Goal: Transaction & Acquisition: Download file/media

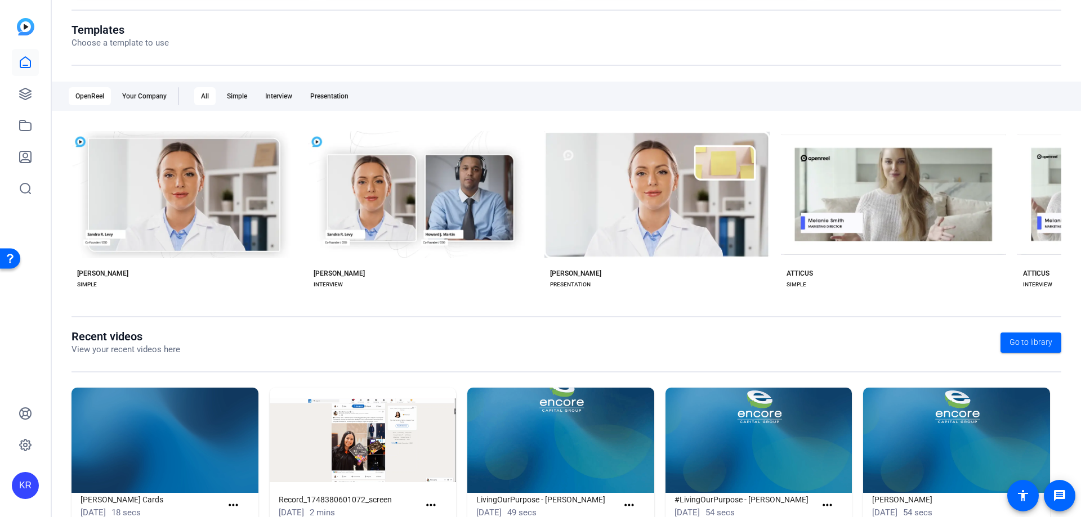
scroll to position [148, 0]
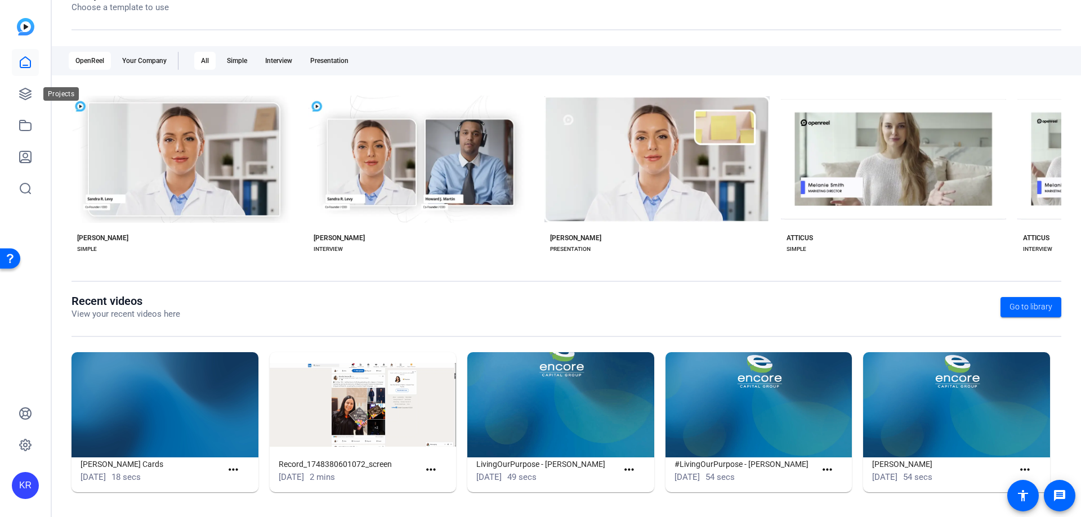
click at [25, 89] on icon at bounding box center [25, 93] width 11 height 11
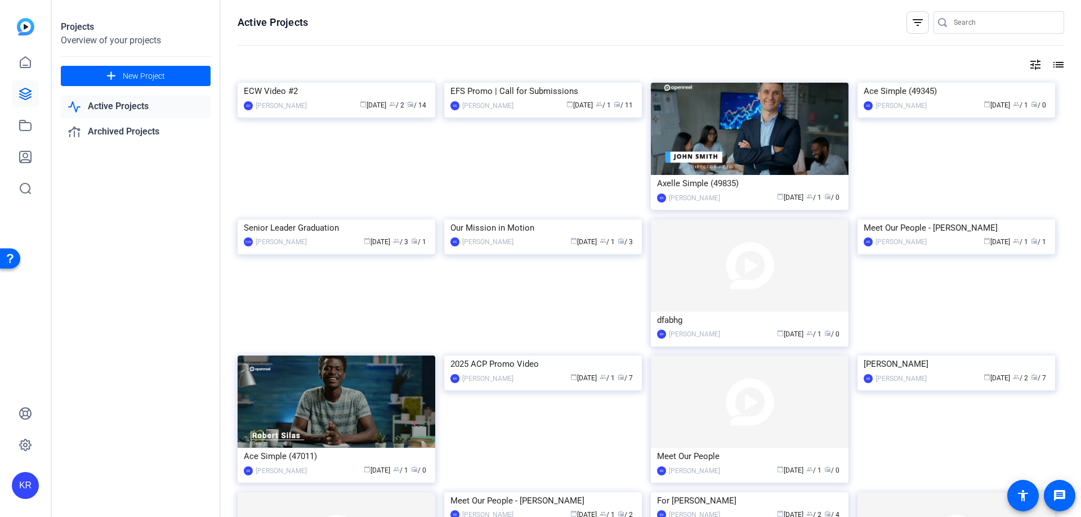
click at [384, 83] on img at bounding box center [336, 83] width 198 height 0
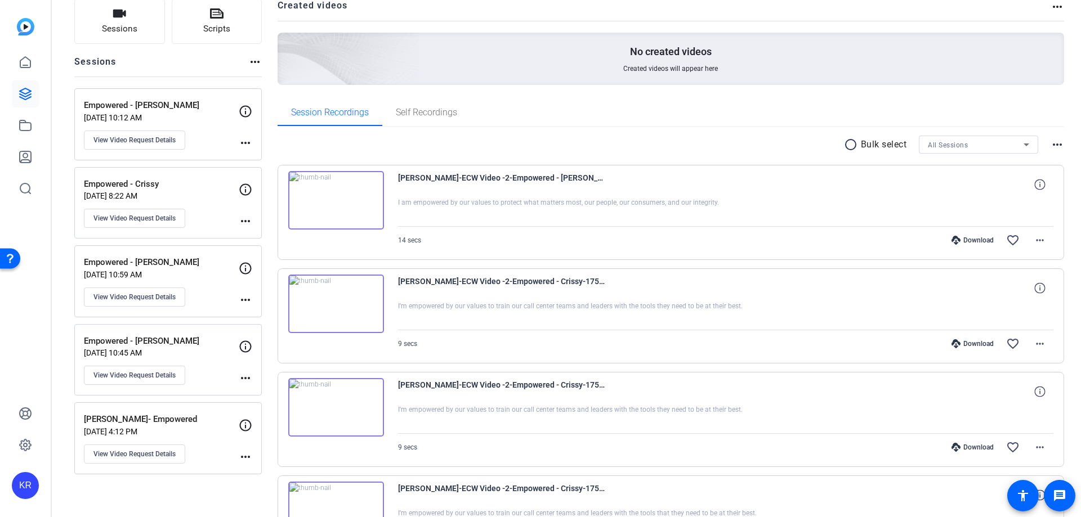
scroll to position [169, 0]
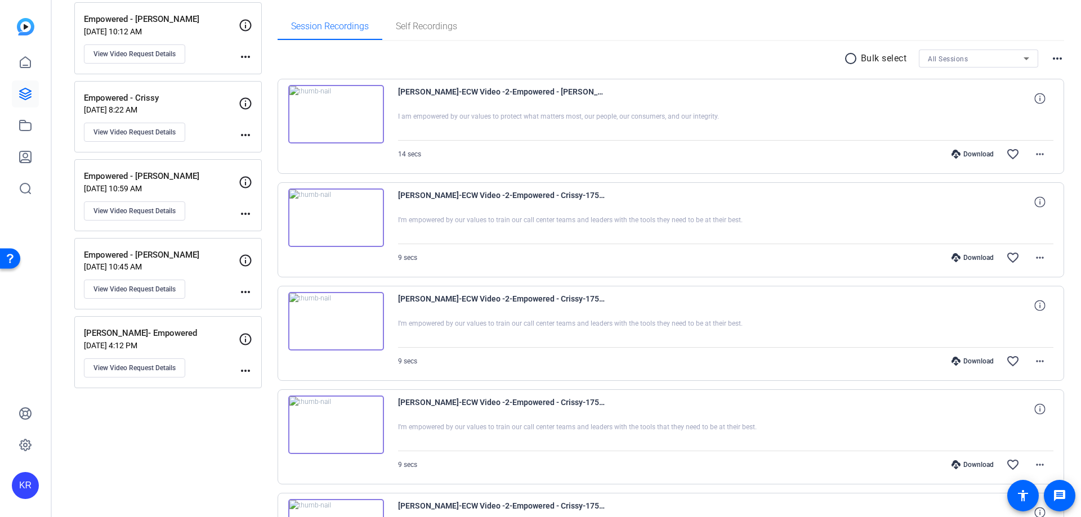
click at [340, 112] on img at bounding box center [336, 114] width 96 height 59
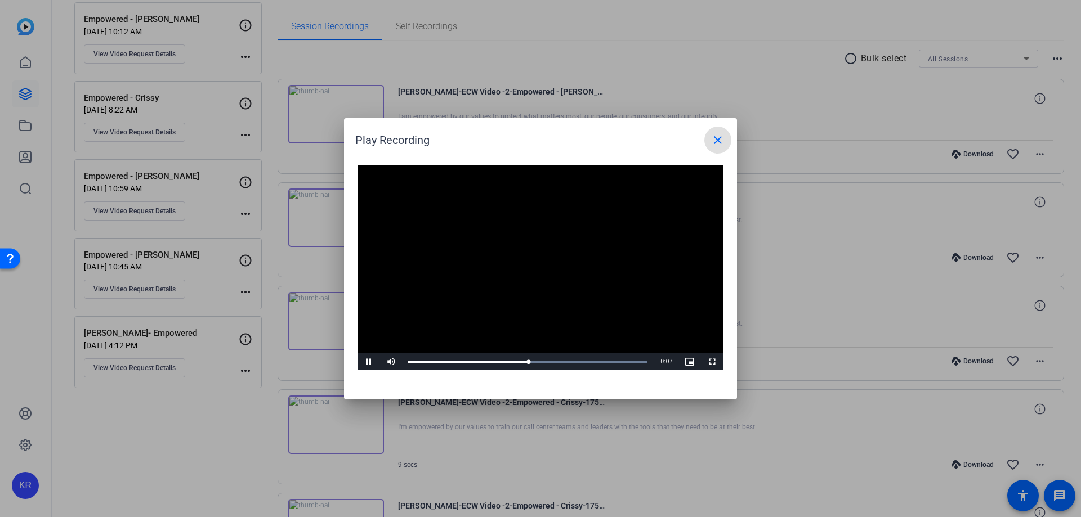
click at [531, 288] on video "Video Player" at bounding box center [540, 268] width 366 height 206
click at [537, 267] on video "Video Player" at bounding box center [540, 268] width 366 height 206
click at [716, 136] on mat-icon "close" at bounding box center [718, 140] width 14 height 14
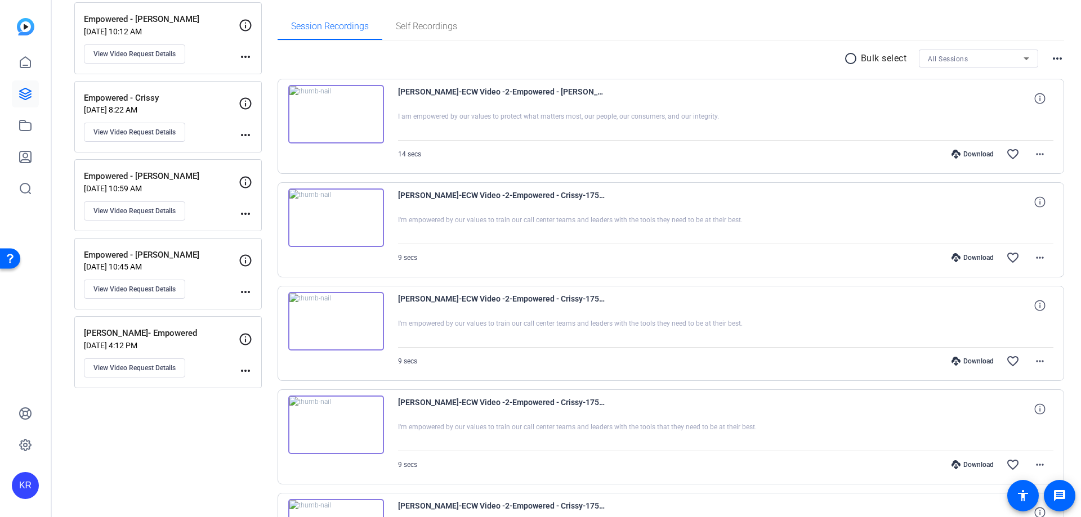
click at [871, 32] on div "Session Recordings Self Recordings" at bounding box center [670, 26] width 787 height 27
click at [1038, 158] on mat-icon "more_horiz" at bounding box center [1040, 154] width 14 height 14
click at [1021, 199] on span "Download MP4" at bounding box center [1005, 206] width 68 height 14
